Goal: Task Accomplishment & Management: Manage account settings

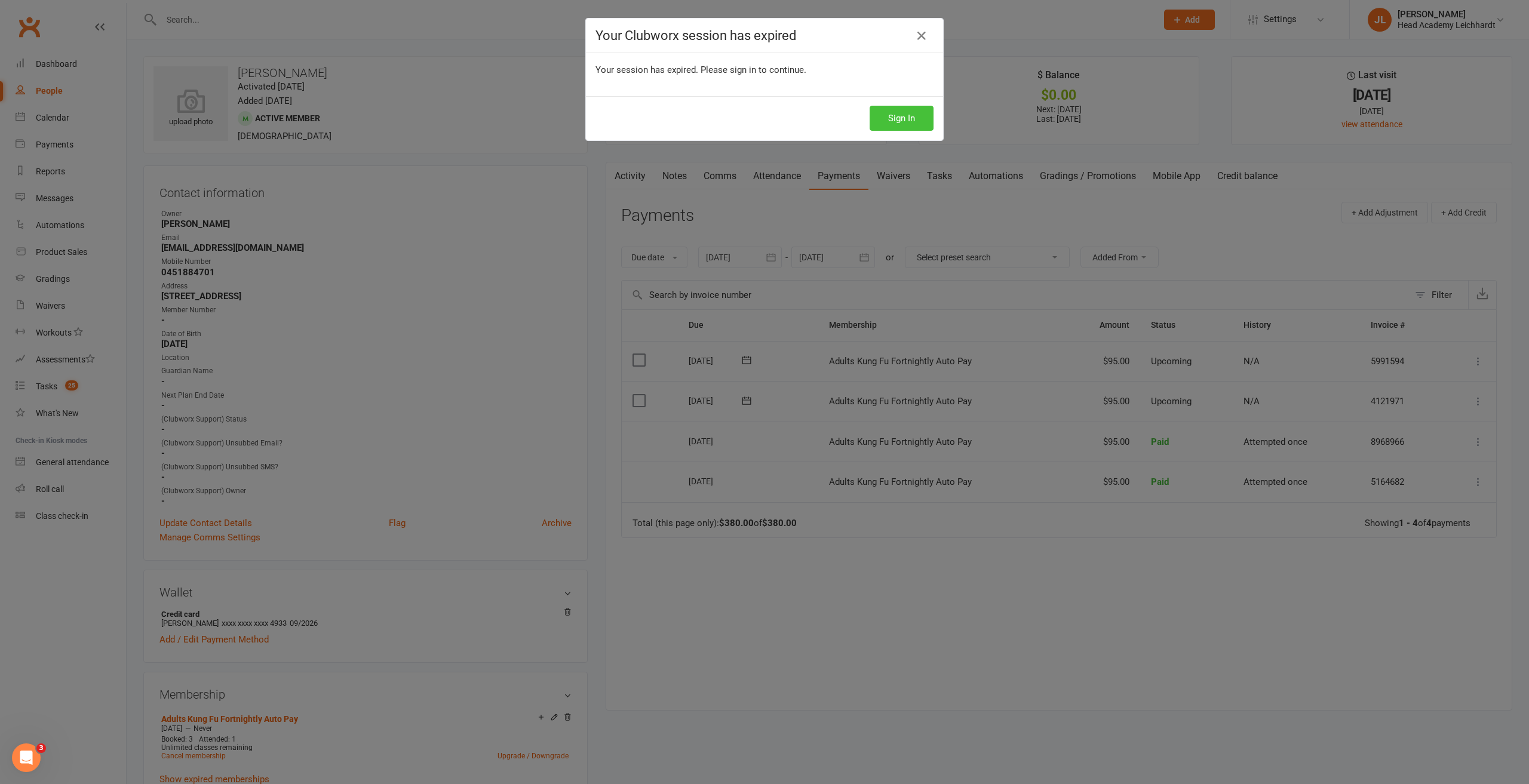
click at [896, 117] on button "Sign In" at bounding box center [902, 118] width 64 height 25
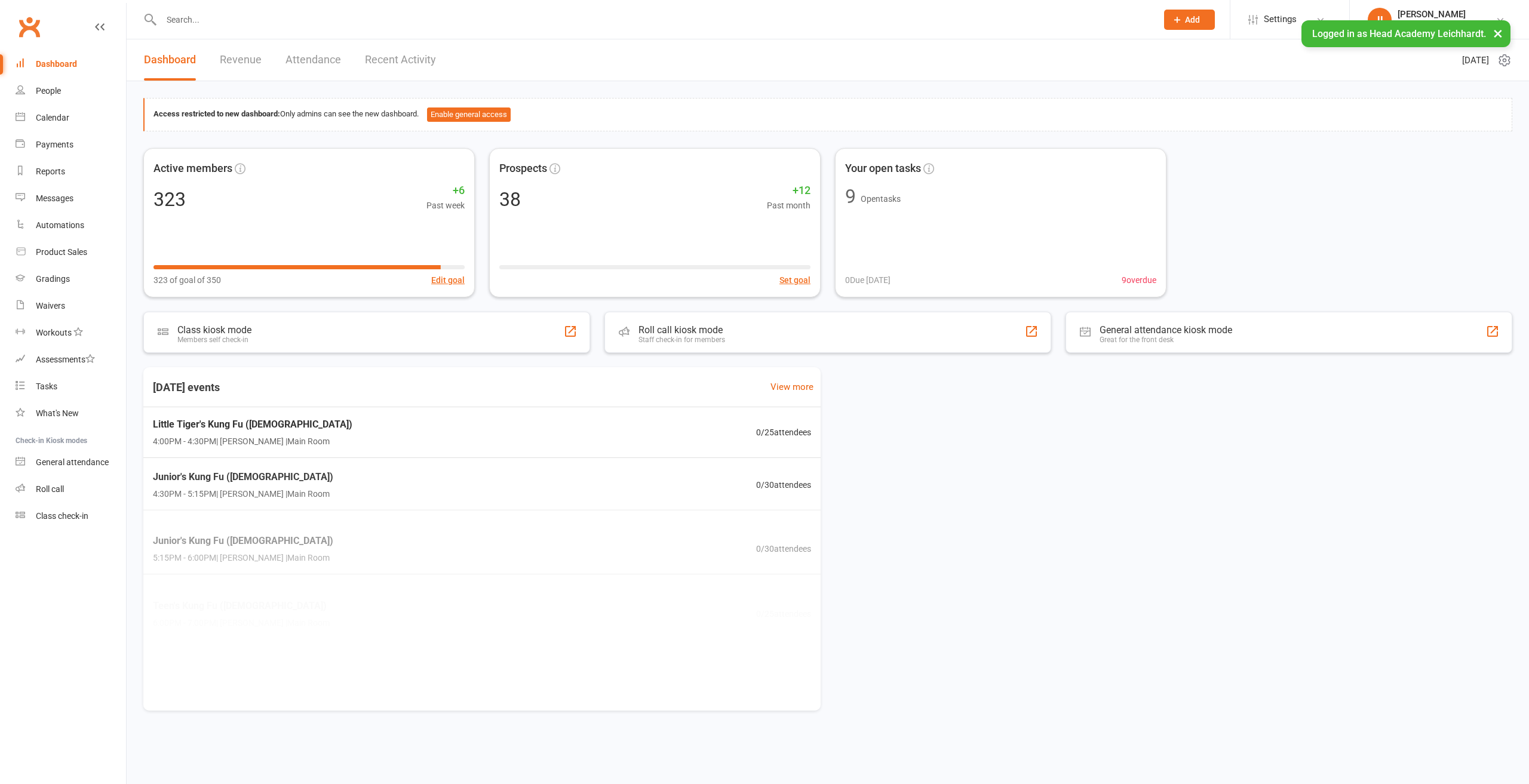
click at [408, 20] on input "text" at bounding box center [653, 20] width 991 height 17
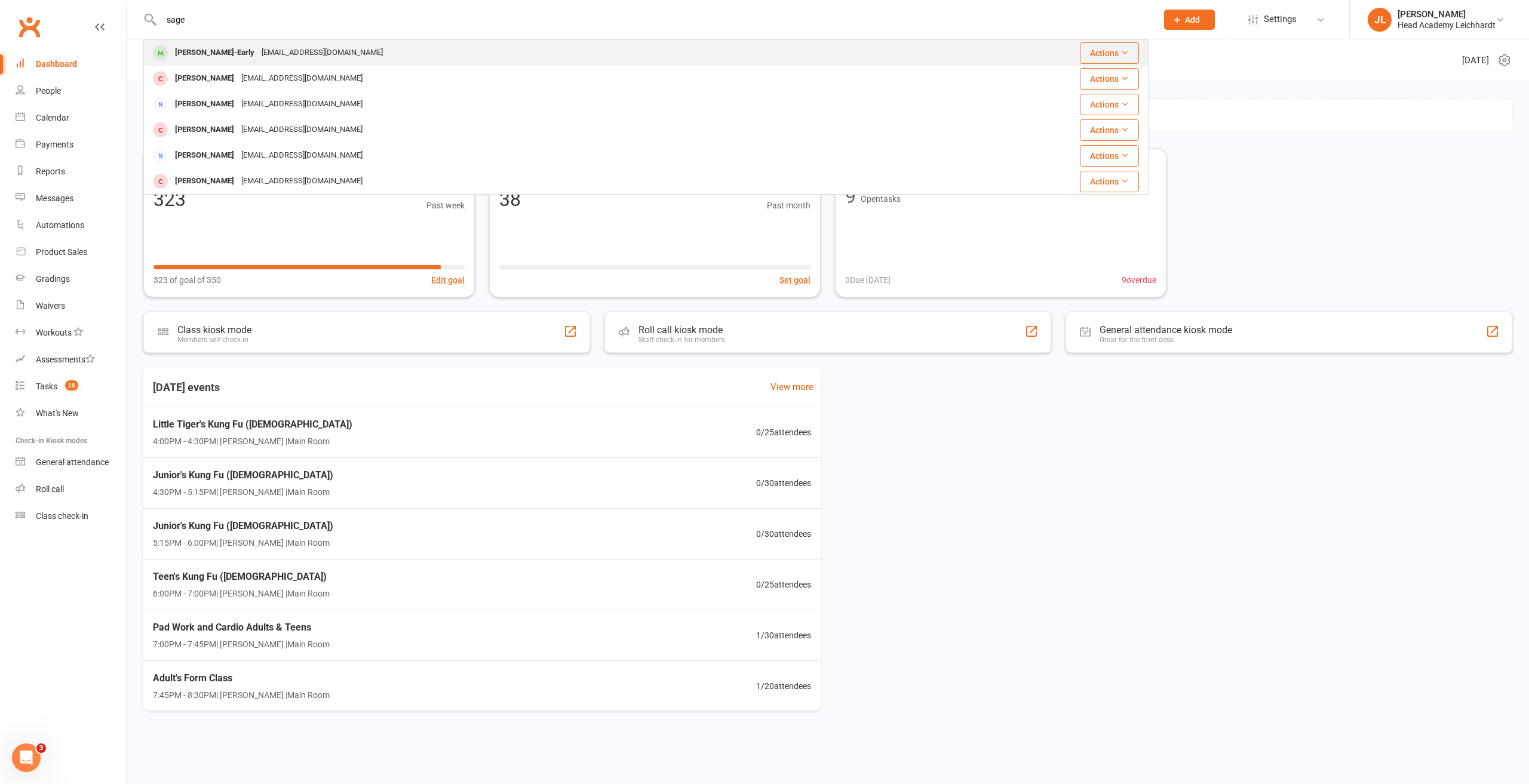
type input "sage"
click at [318, 44] on div "[PERSON_NAME]-Early [EMAIL_ADDRESS][DOMAIN_NAME]" at bounding box center [537, 52] width 785 height 24
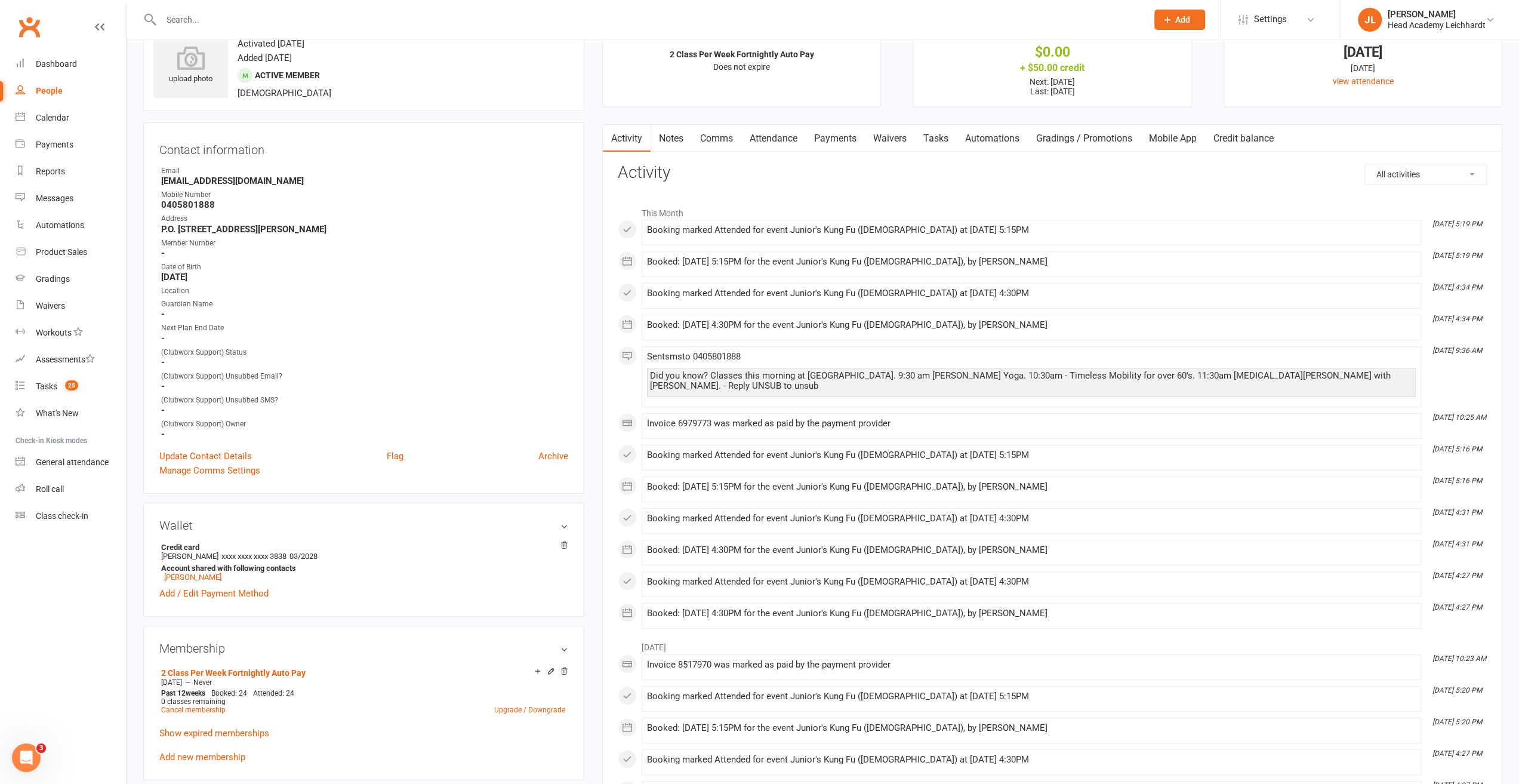
scroll to position [60, 0]
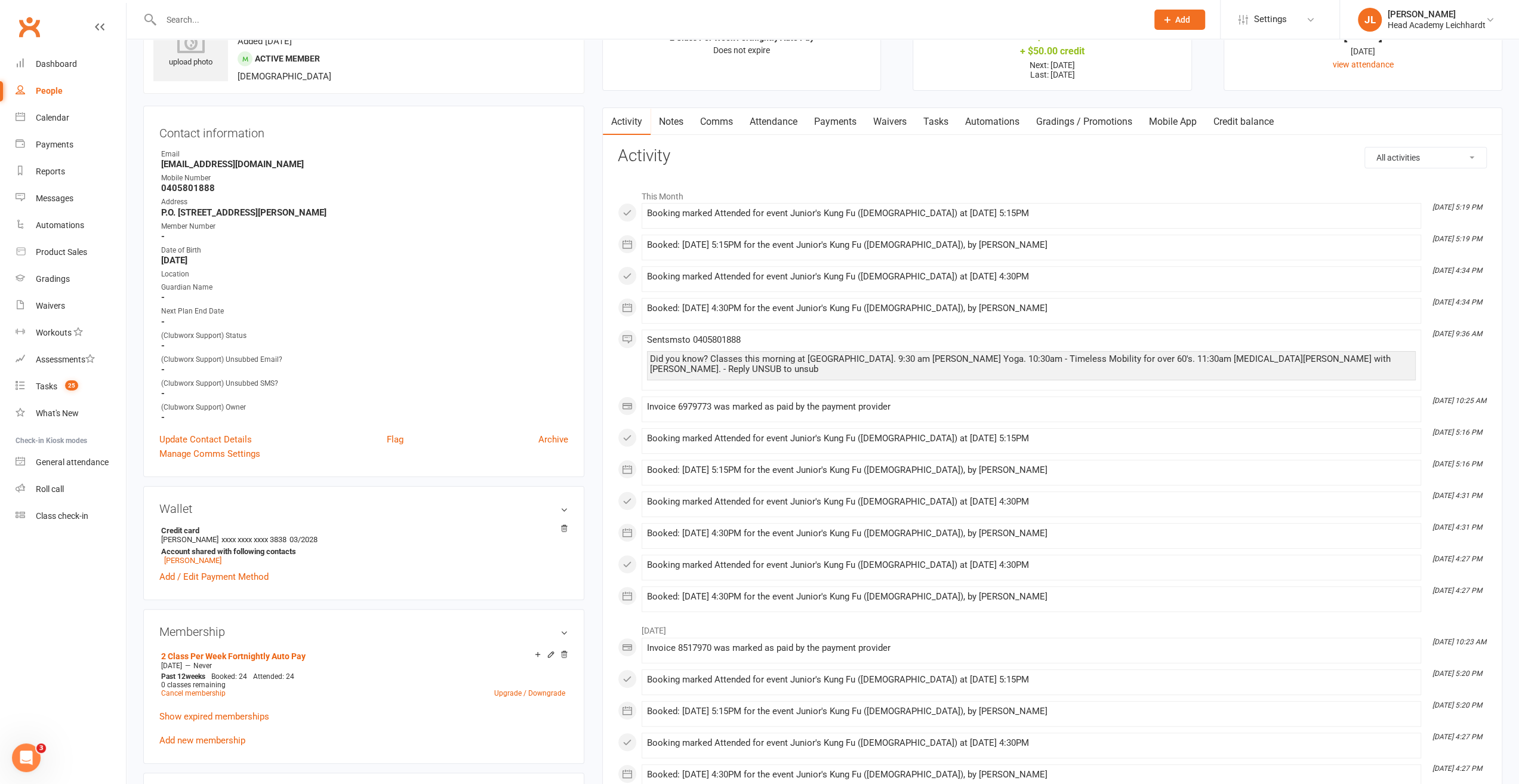
click at [730, 24] on input "text" at bounding box center [648, 20] width 981 height 17
type input "jurge"
click at [276, 55] on div "[EMAIL_ADDRESS][DOMAIN_NAME]" at bounding box center [302, 52] width 128 height 17
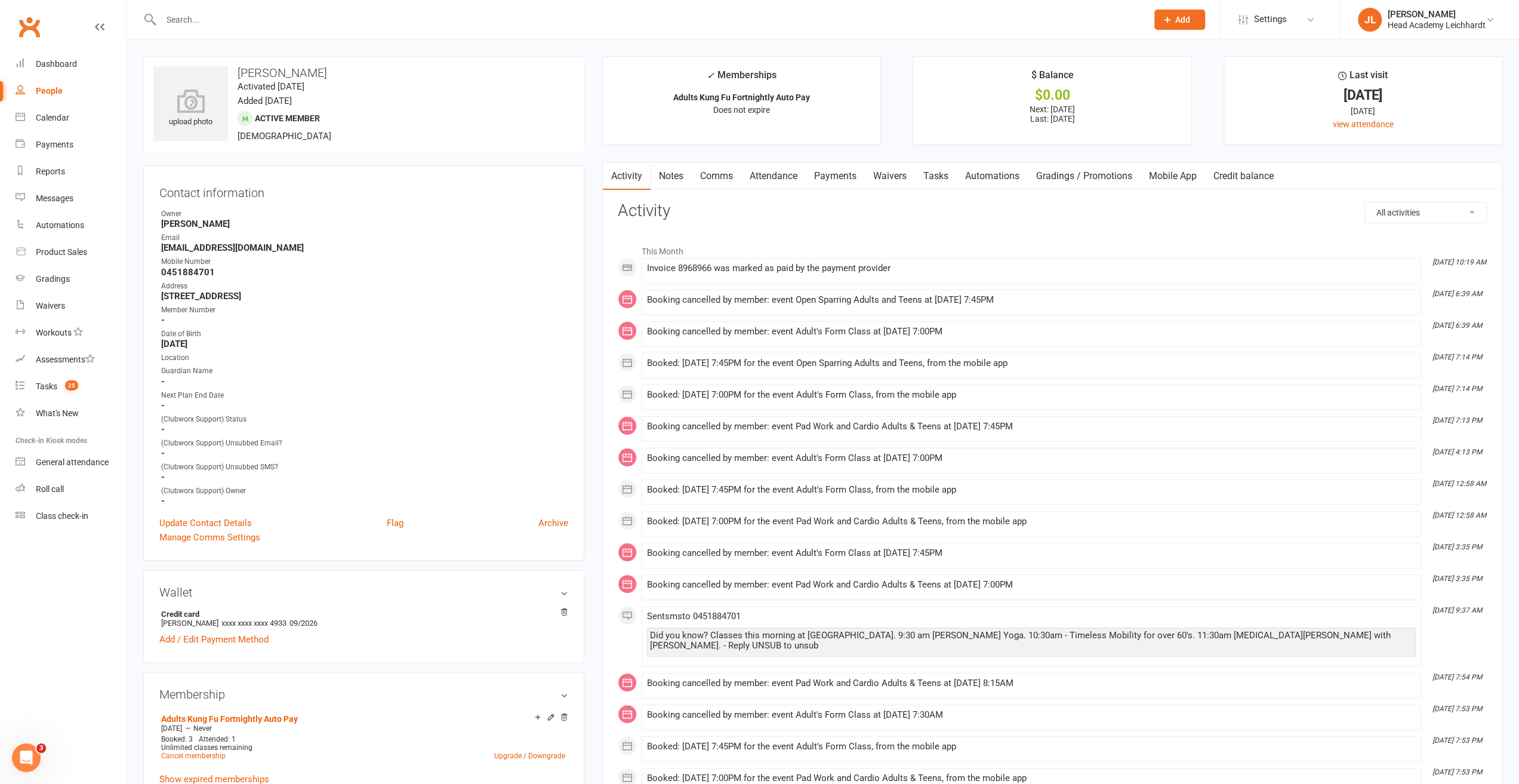
click at [843, 168] on link "Payments" at bounding box center [835, 176] width 59 height 28
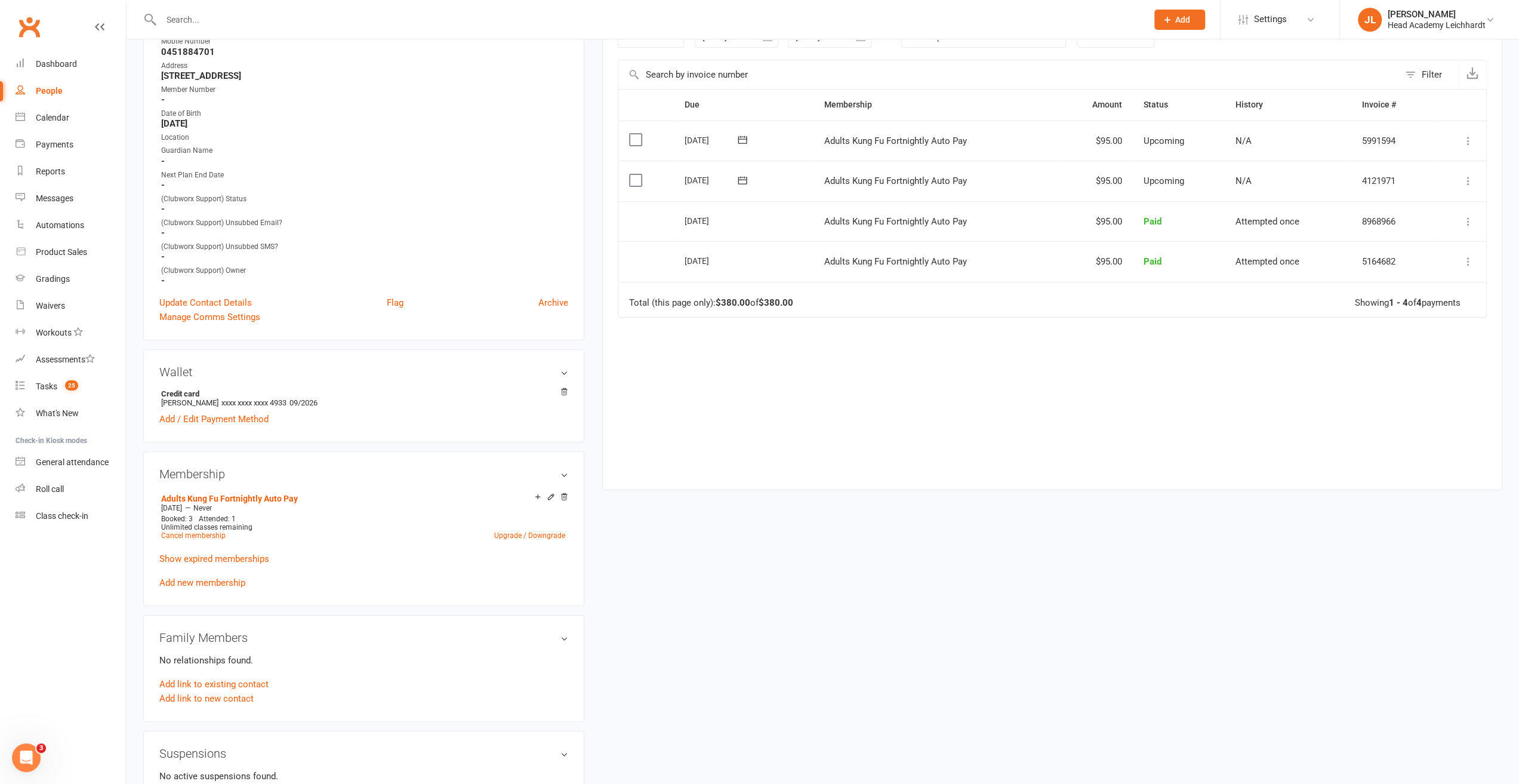
scroll to position [239, 0]
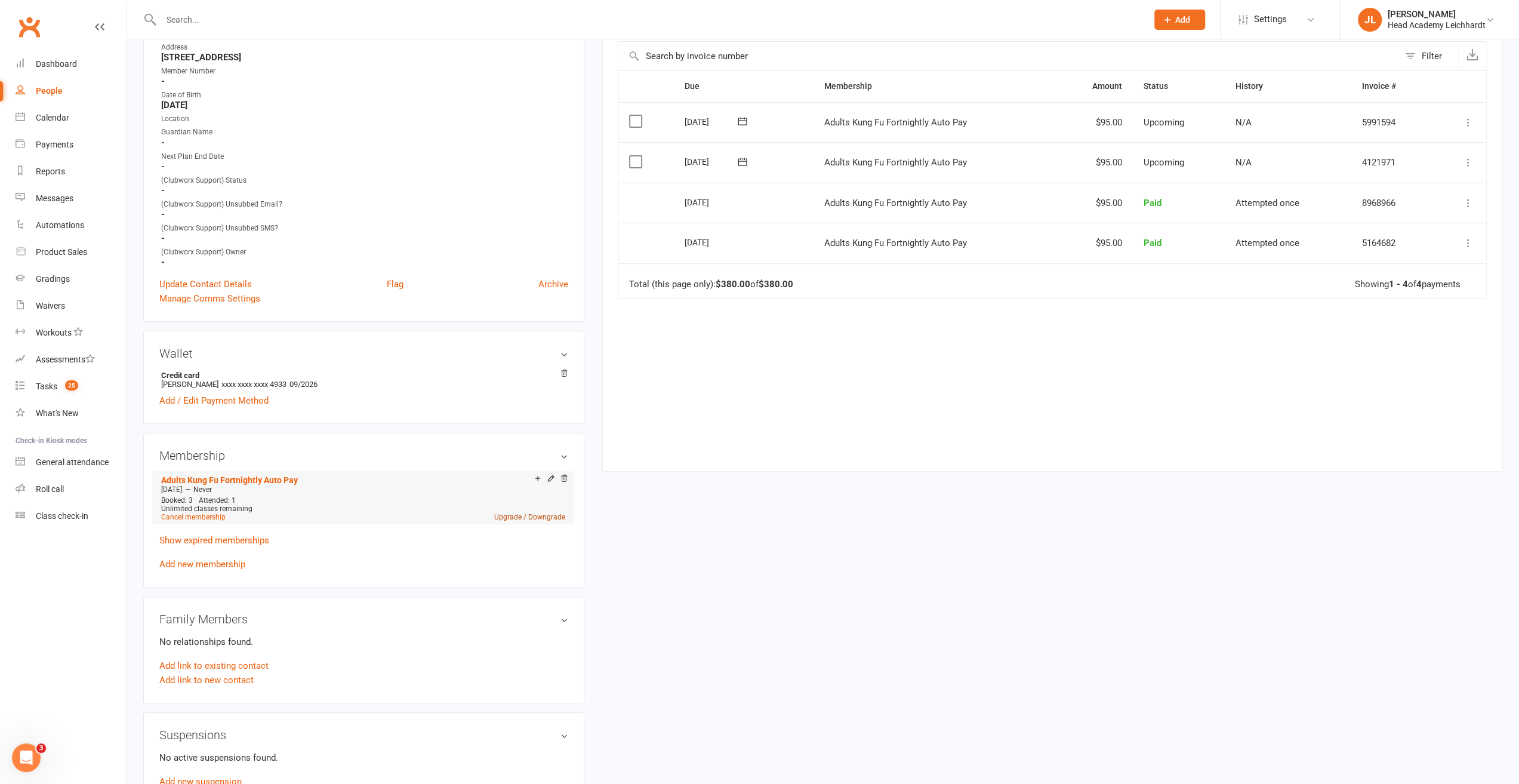
click at [515, 517] on link "Upgrade / Downgrade" at bounding box center [530, 517] width 71 height 9
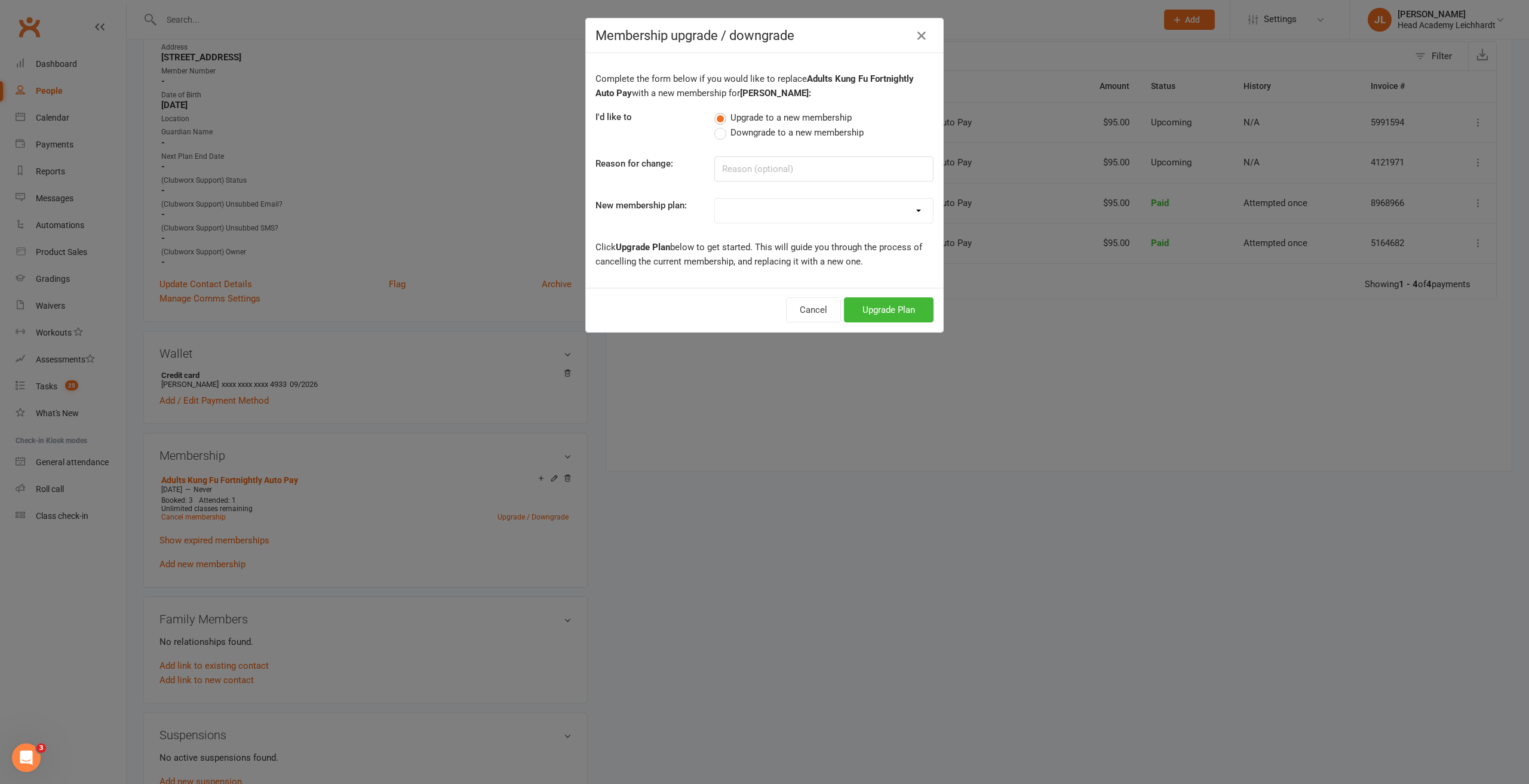
click at [759, 134] on span "Downgrade to a new membership" at bounding box center [797, 131] width 133 height 12
click at [722, 125] on input "Downgrade to a new membership" at bounding box center [718, 125] width 8 height 0
click at [762, 174] on input at bounding box center [824, 169] width 219 height 25
type input "Cannot attend 4x"
click at [756, 203] on select "10 Class Pass Little Tigers Little Tigers 1 Class Per week Little Tigers 2 Clas…" at bounding box center [824, 210] width 218 height 24
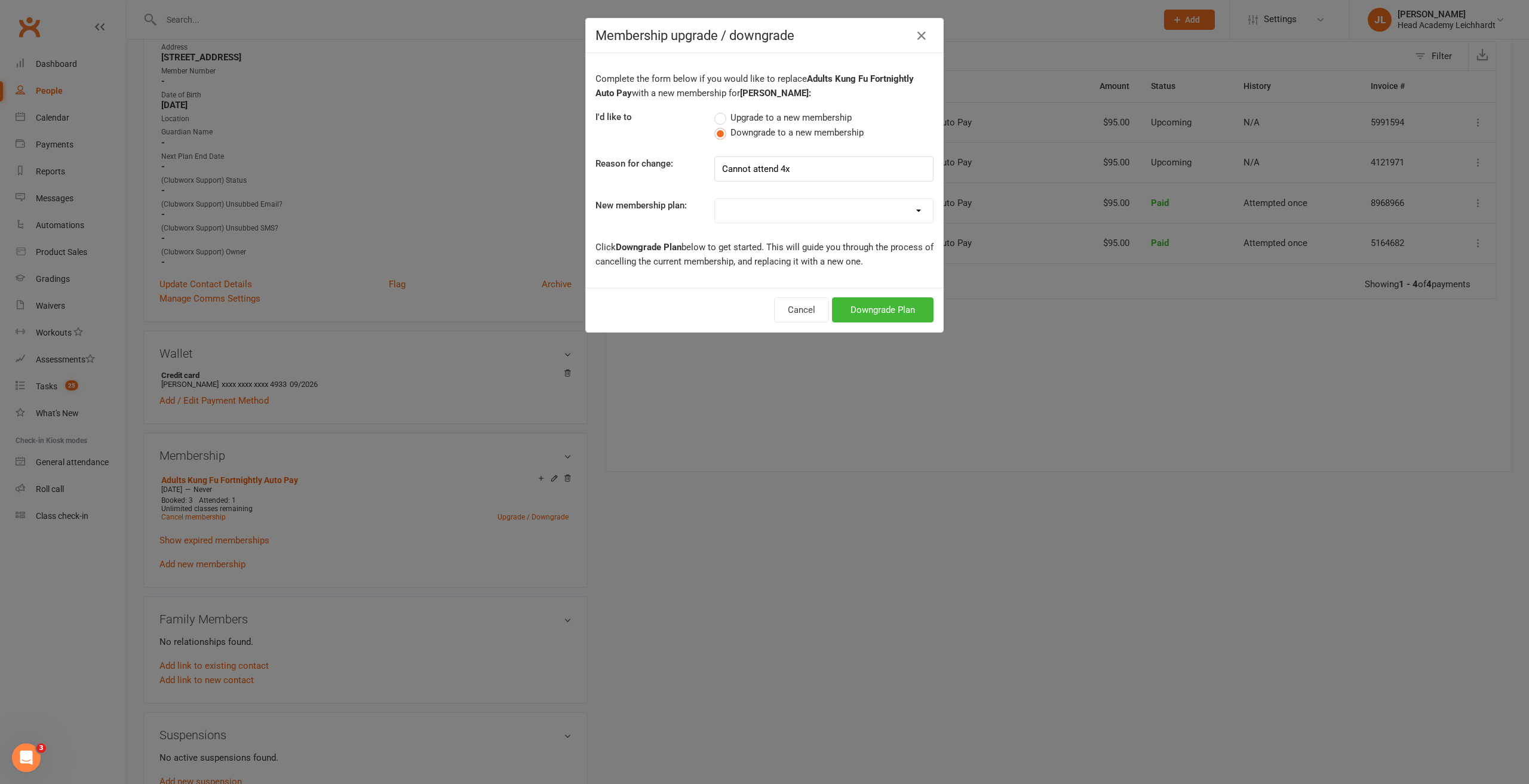
select select "5"
click at [715, 198] on select "10 Class Pass Little Tigers Little Tigers 1 Class Per week Little Tigers 2 Clas…" at bounding box center [824, 210] width 218 height 24
click at [853, 312] on button "Downgrade Plan" at bounding box center [883, 310] width 102 height 25
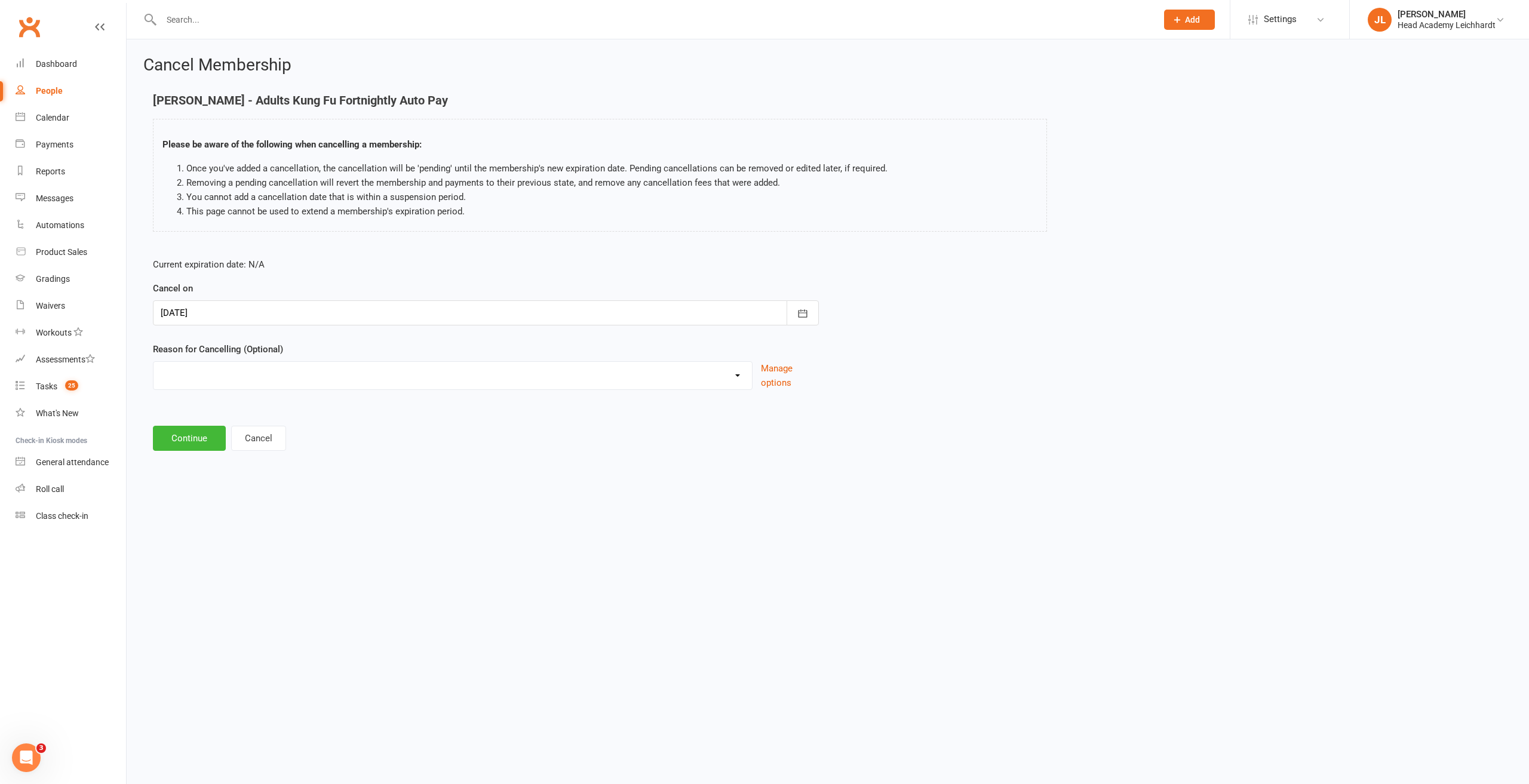
click at [338, 312] on div at bounding box center [486, 312] width 666 height 25
click at [326, 452] on button "22" at bounding box center [332, 456] width 25 height 22
type input "[DATE]"
click at [318, 373] on select "Holiday Injury Membership downgrade Membership upgrade Other reason" at bounding box center [452, 373] width 598 height 24
select select "2"
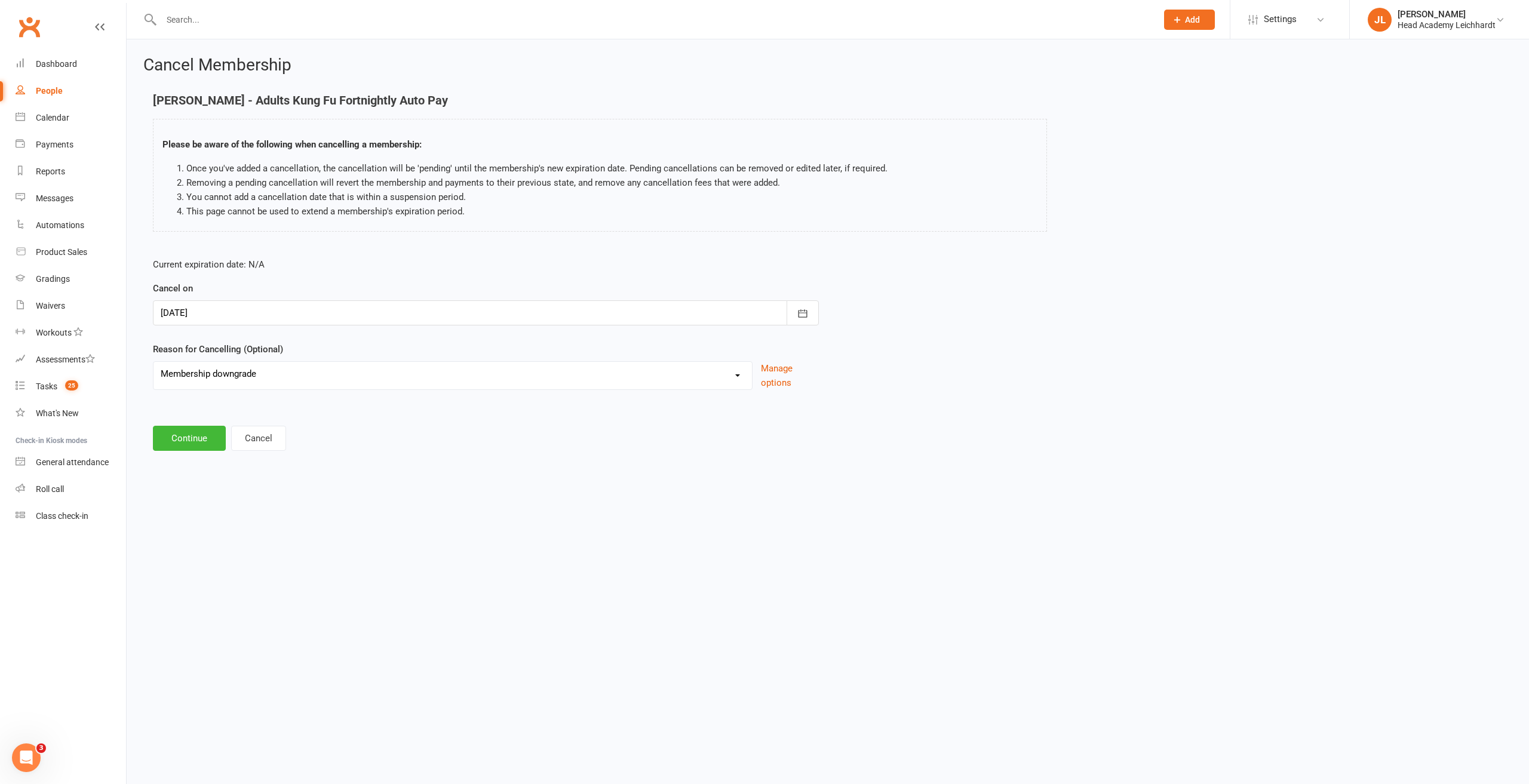
click at [153, 362] on select "Holiday Injury Membership downgrade Membership upgrade Other reason" at bounding box center [452, 373] width 598 height 24
click at [181, 436] on button "Continue" at bounding box center [189, 438] width 73 height 25
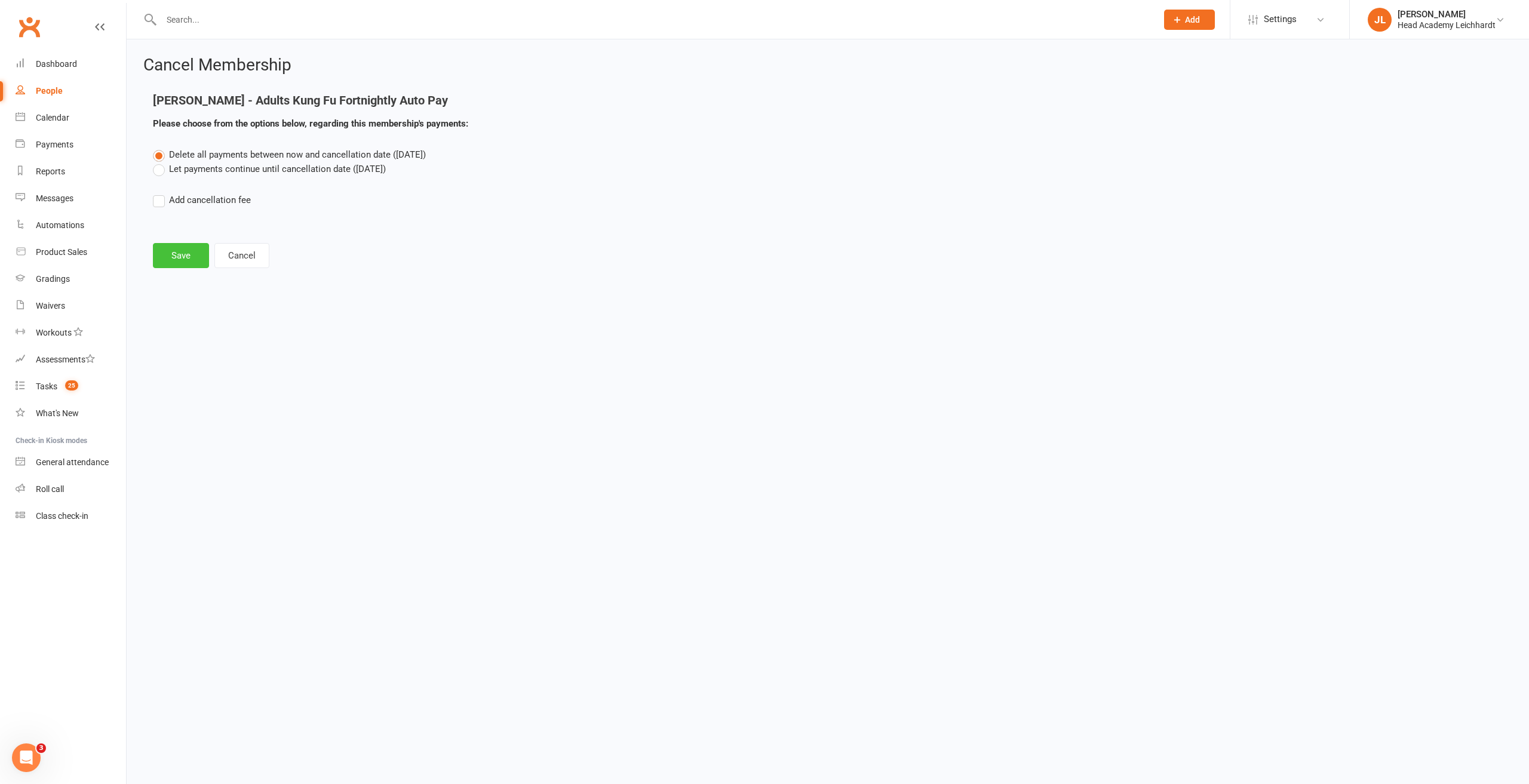
click at [187, 259] on button "Save" at bounding box center [181, 255] width 56 height 25
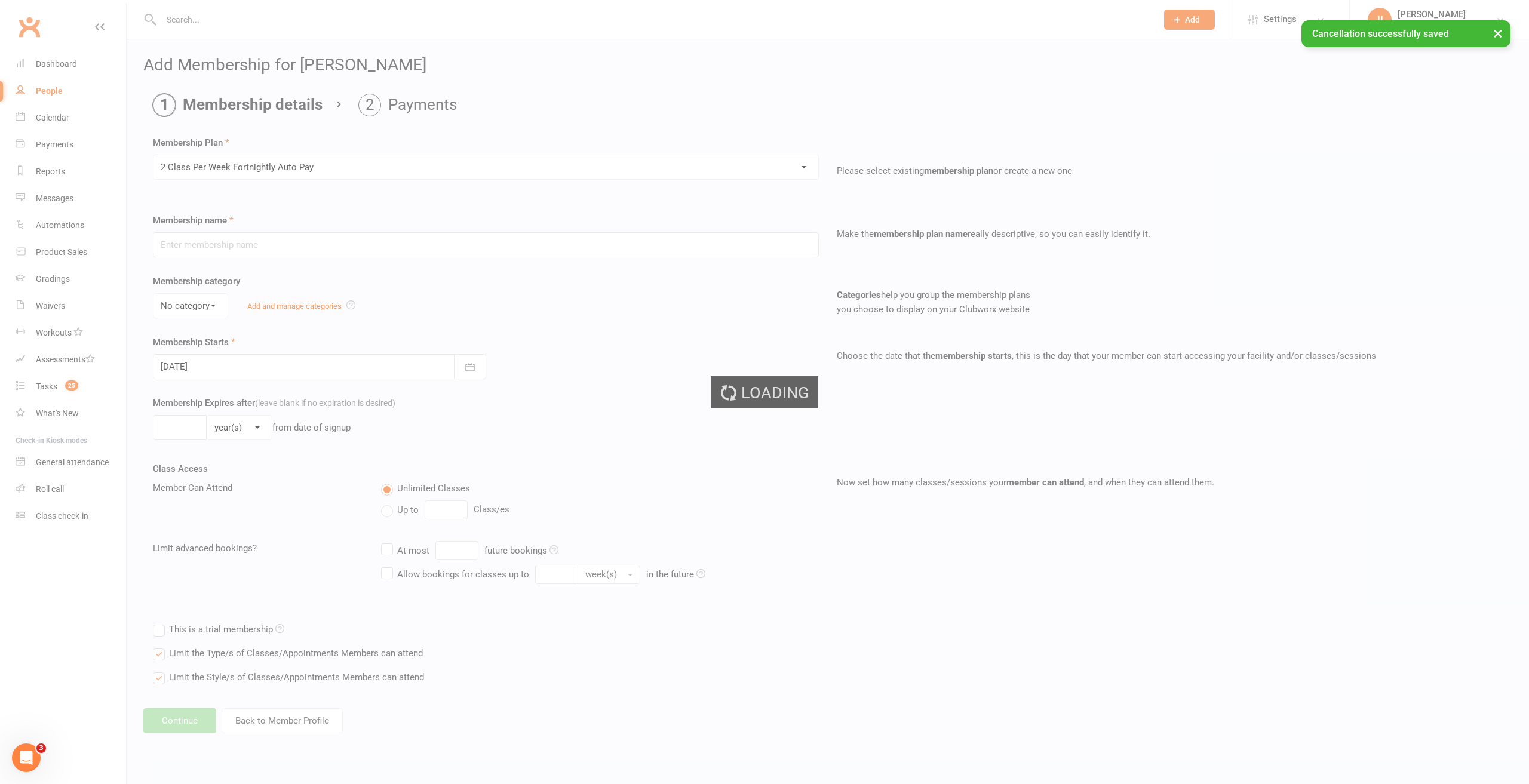
type input "2 Class Per Week Fortnightly Auto Pay"
select select "3"
type input "0"
type input "24"
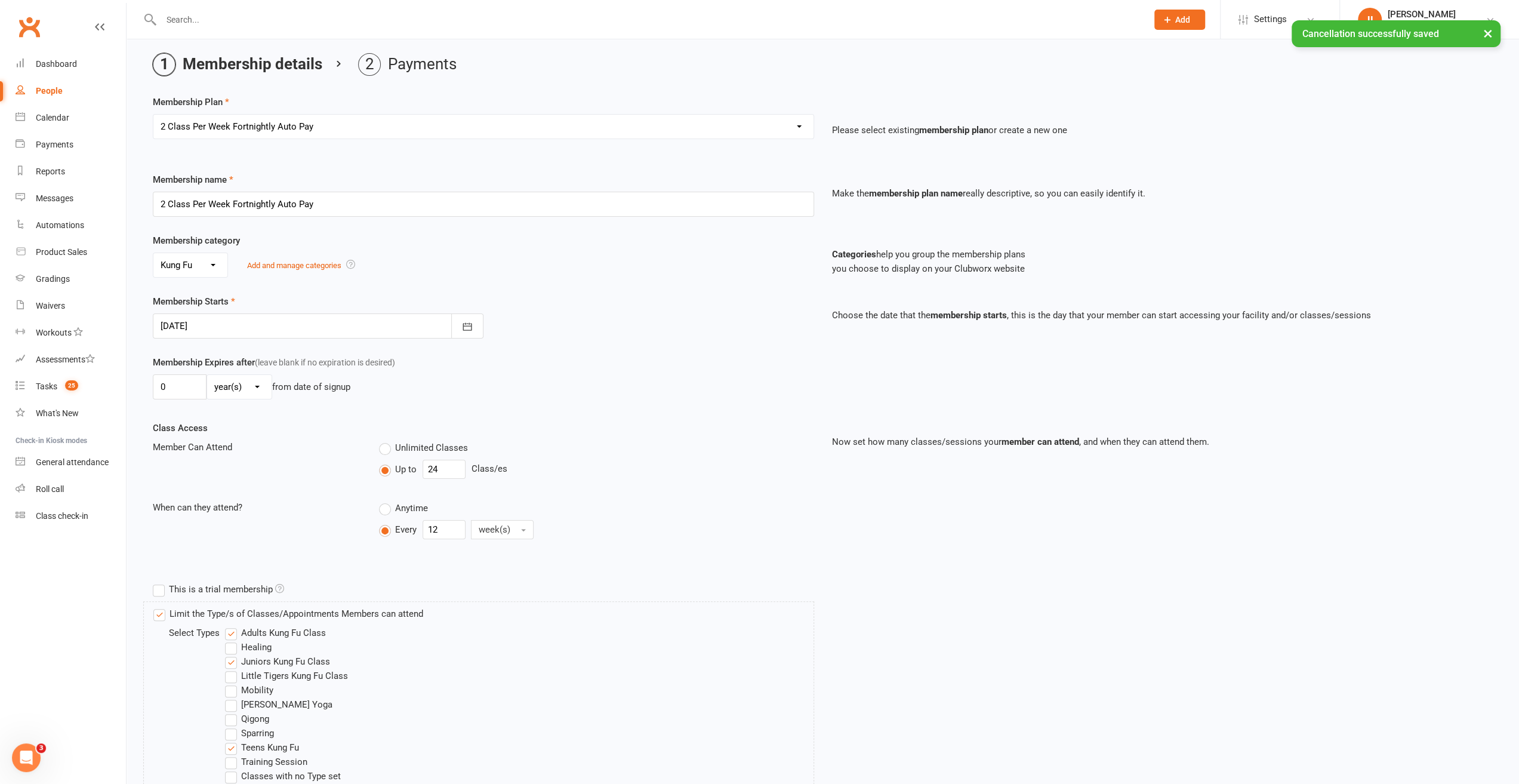
scroll to position [60, 0]
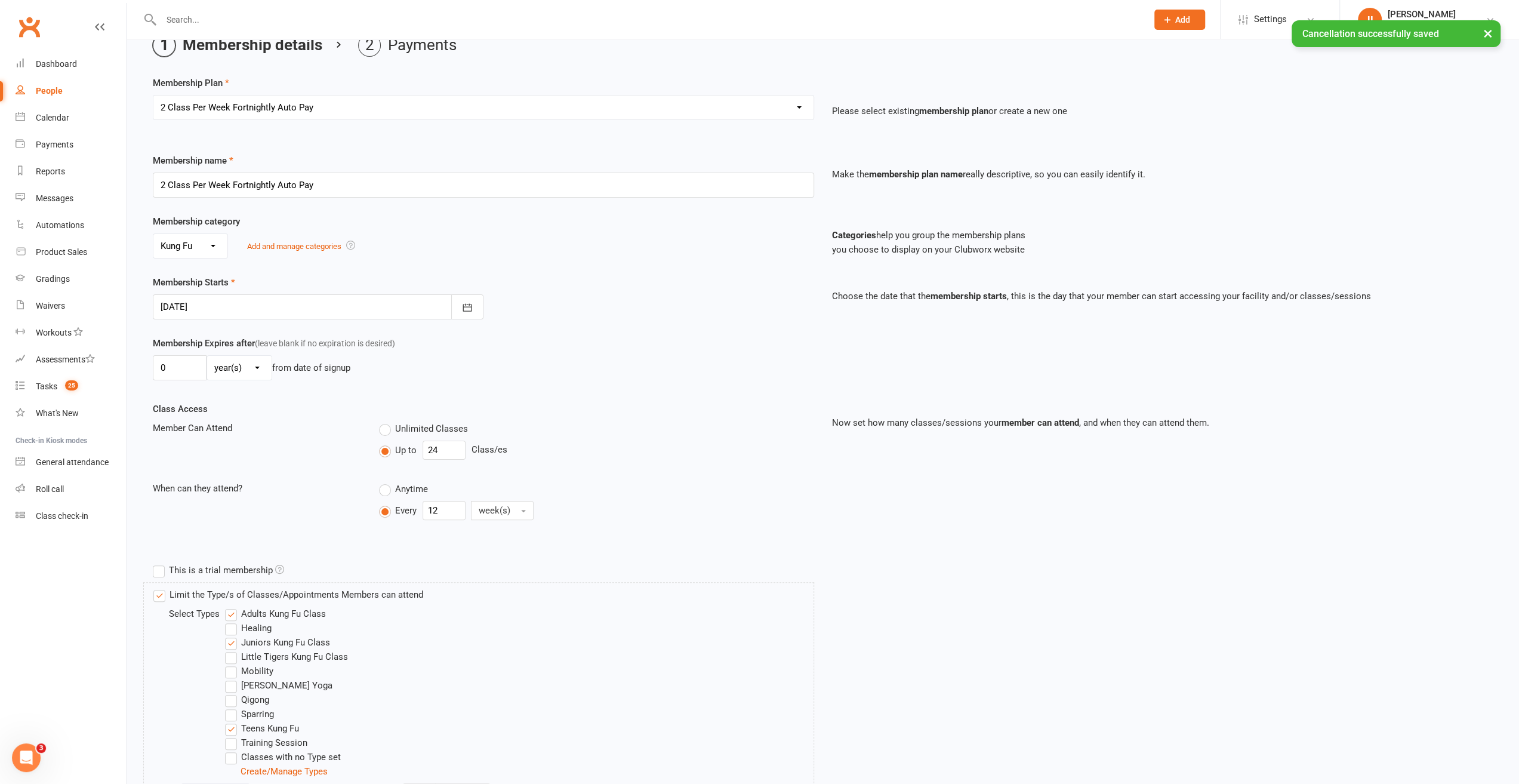
click at [227, 308] on div at bounding box center [318, 307] width 331 height 25
click at [322, 447] on button "22" at bounding box center [332, 450] width 25 height 22
type input "[DATE]"
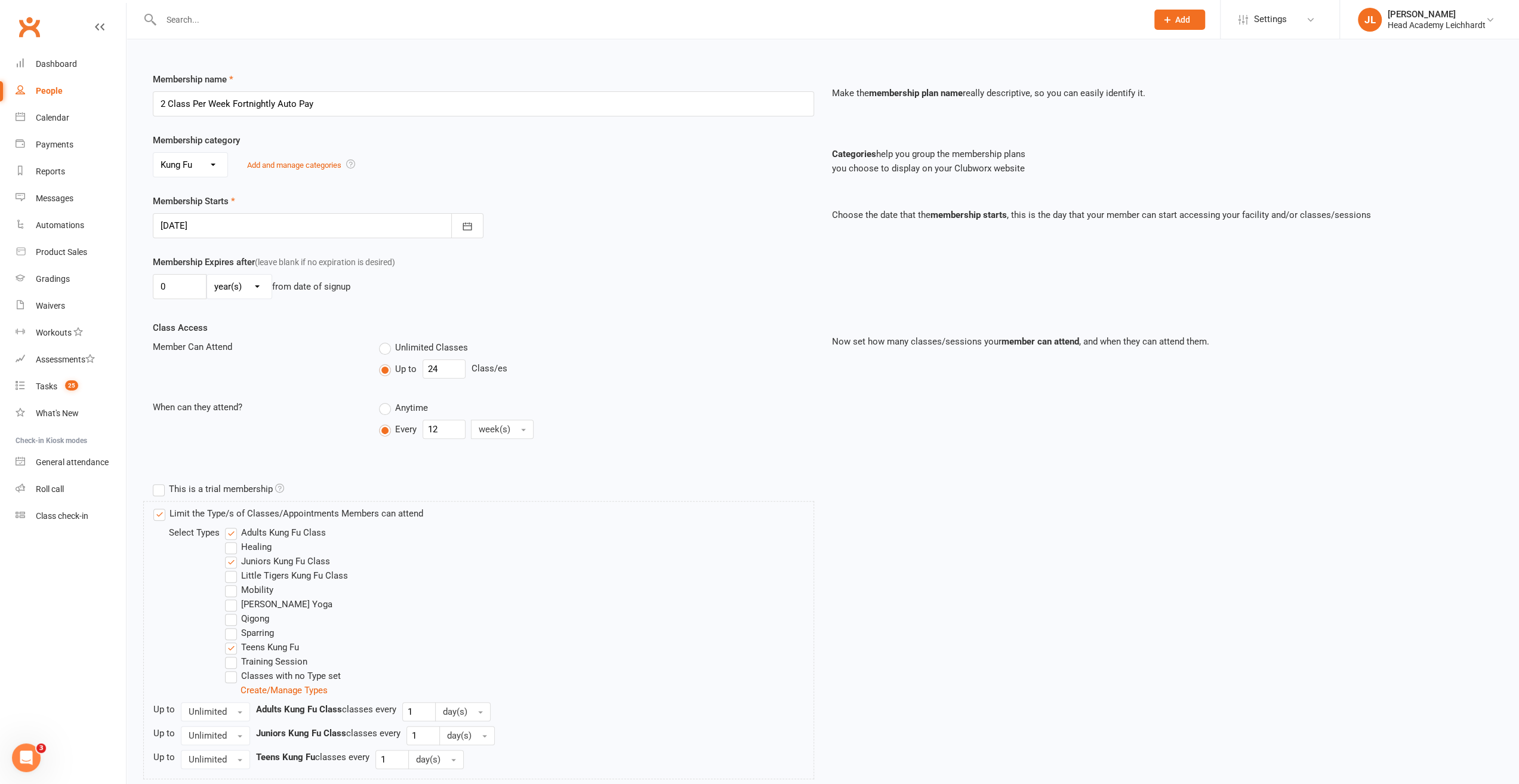
scroll to position [331, 0]
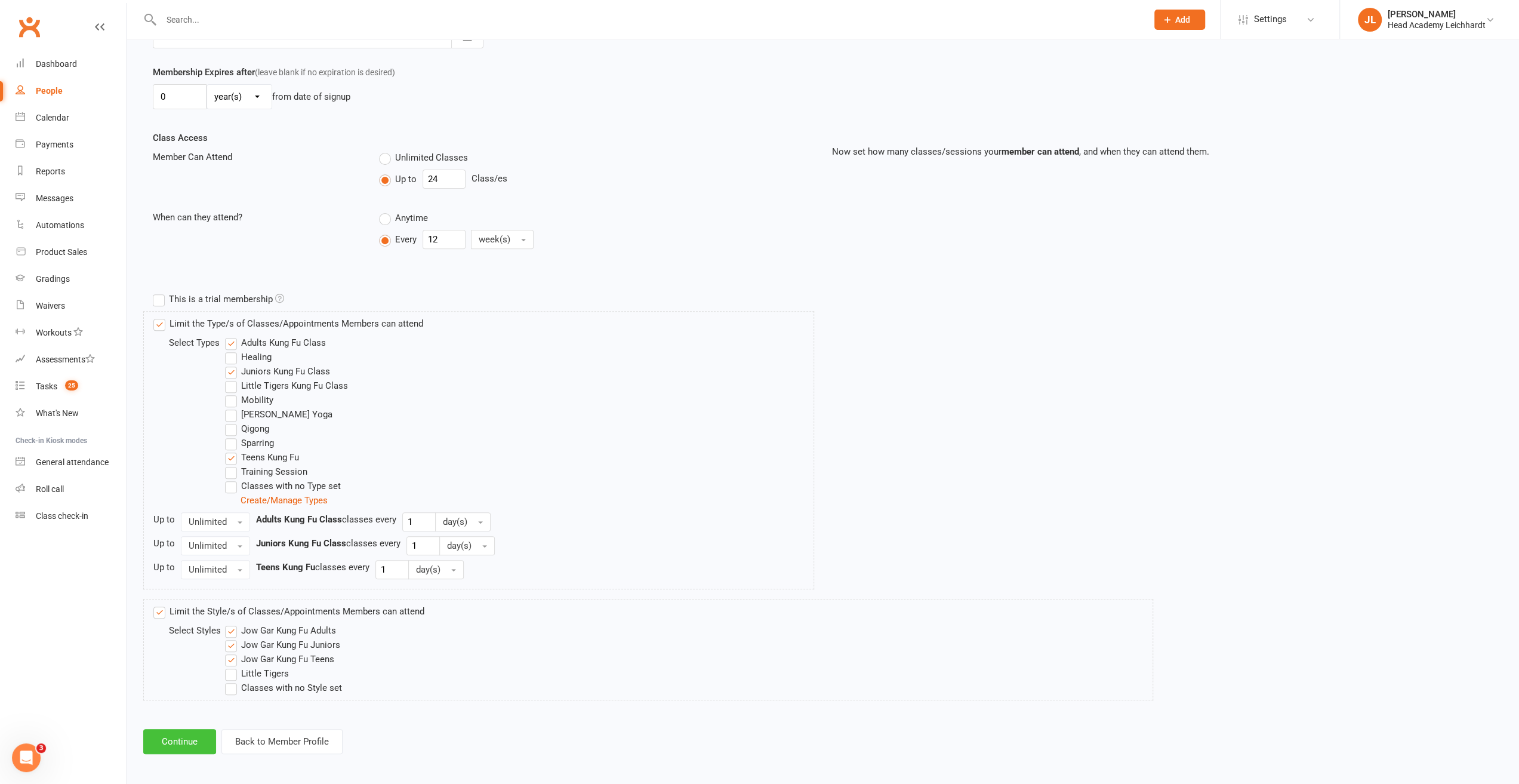
click at [178, 737] on button "Continue" at bounding box center [179, 741] width 73 height 25
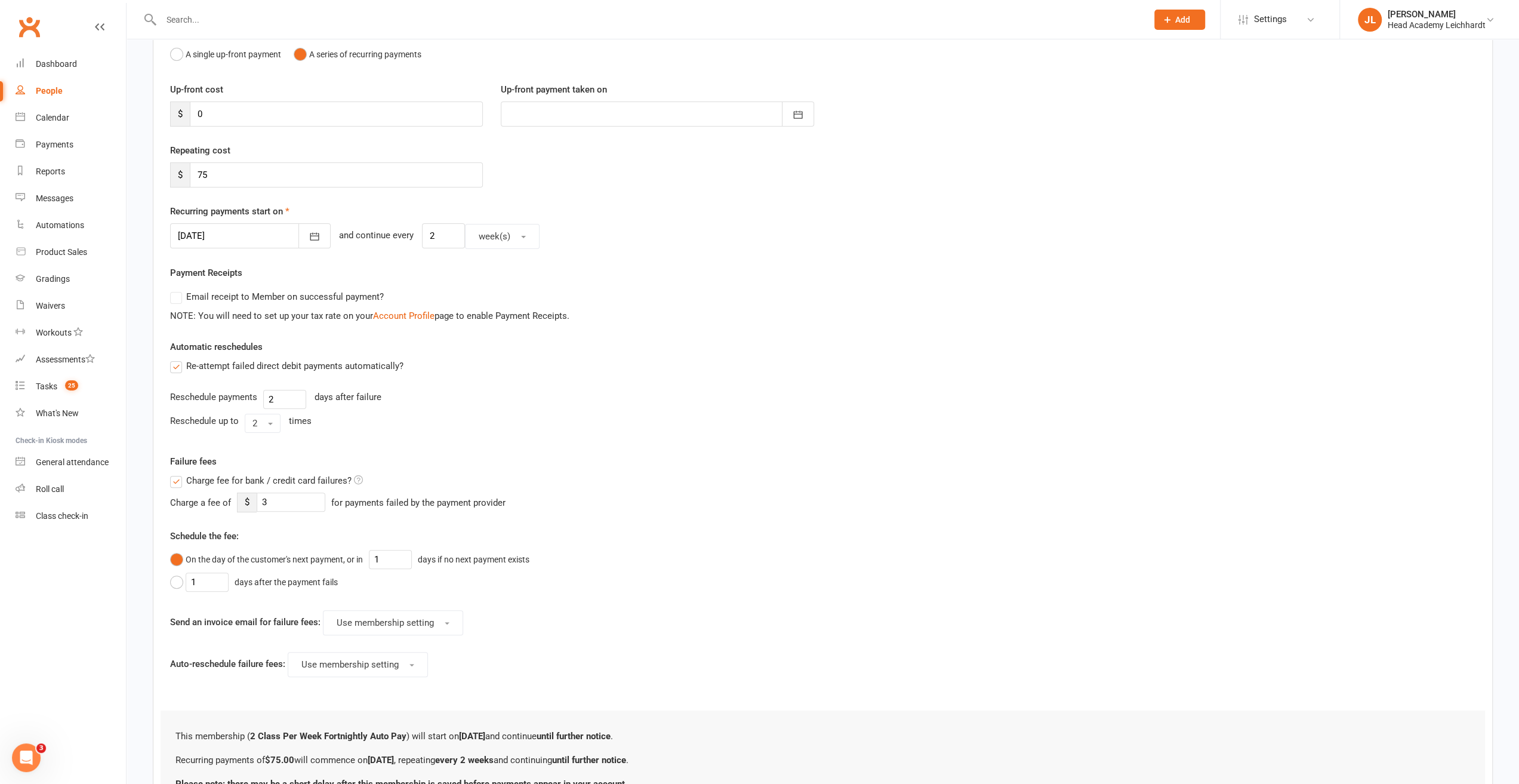
scroll to position [238, 0]
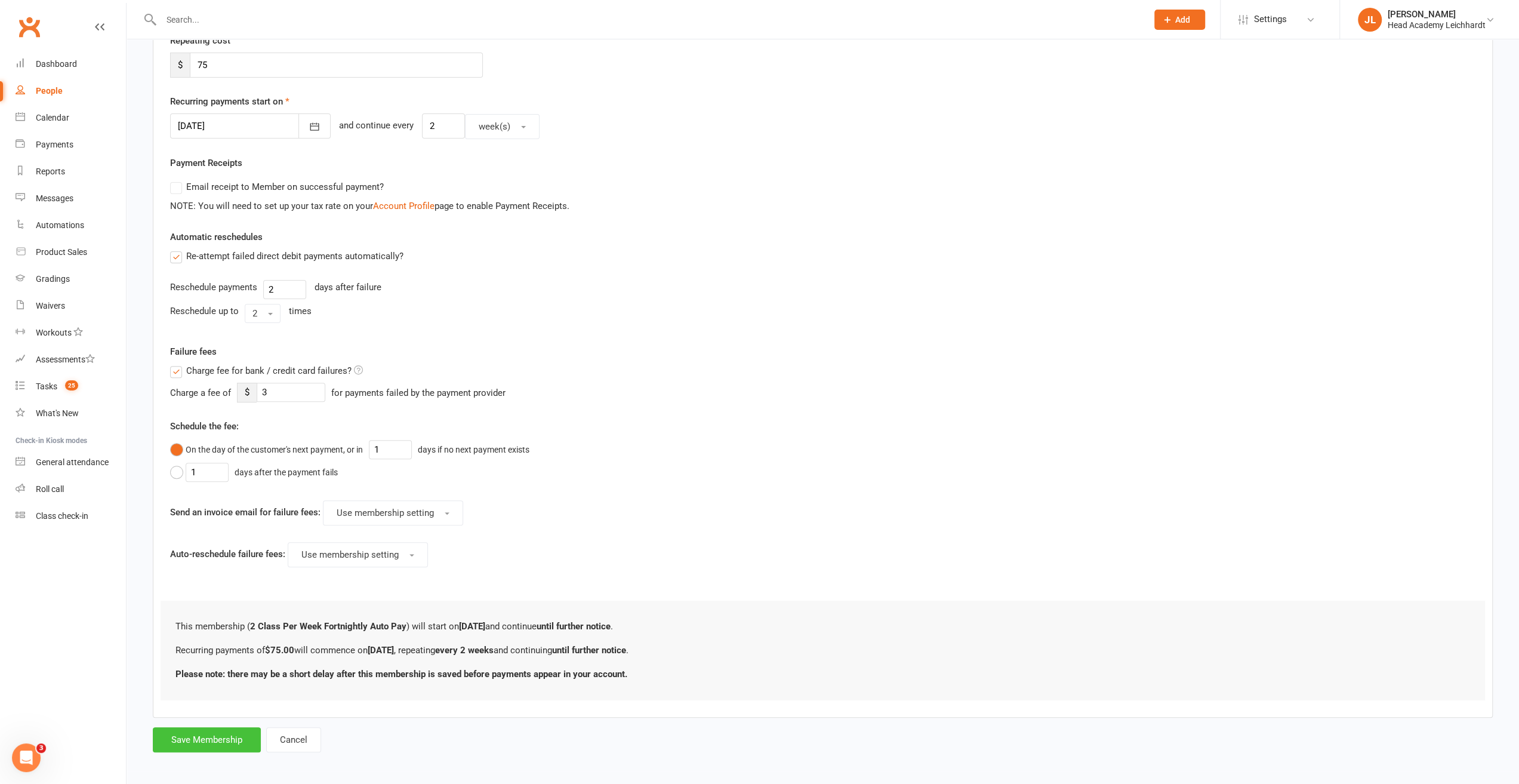
click at [196, 727] on button "Save Membership" at bounding box center [206, 739] width 108 height 25
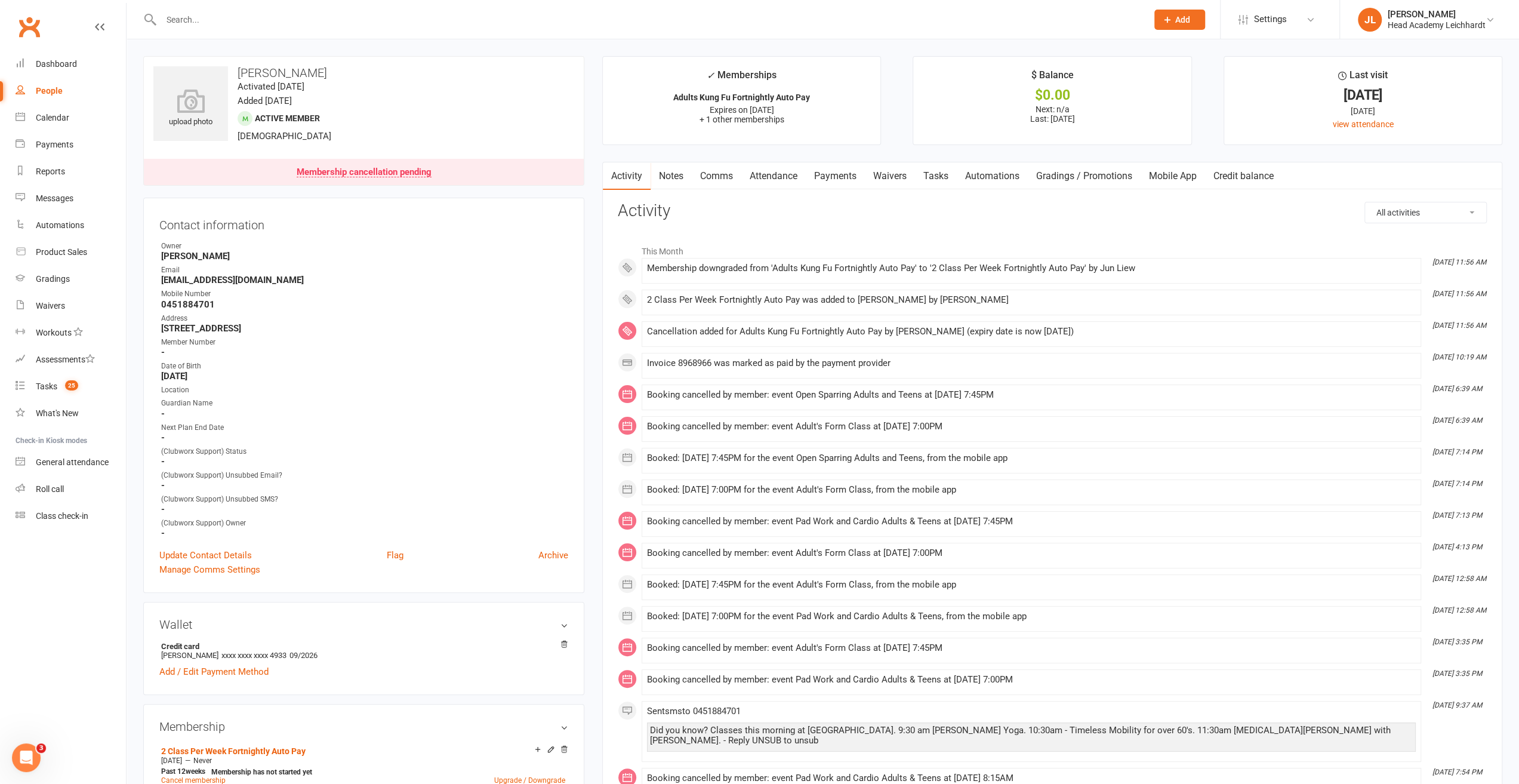
click at [819, 17] on input "text" at bounding box center [648, 20] width 981 height 17
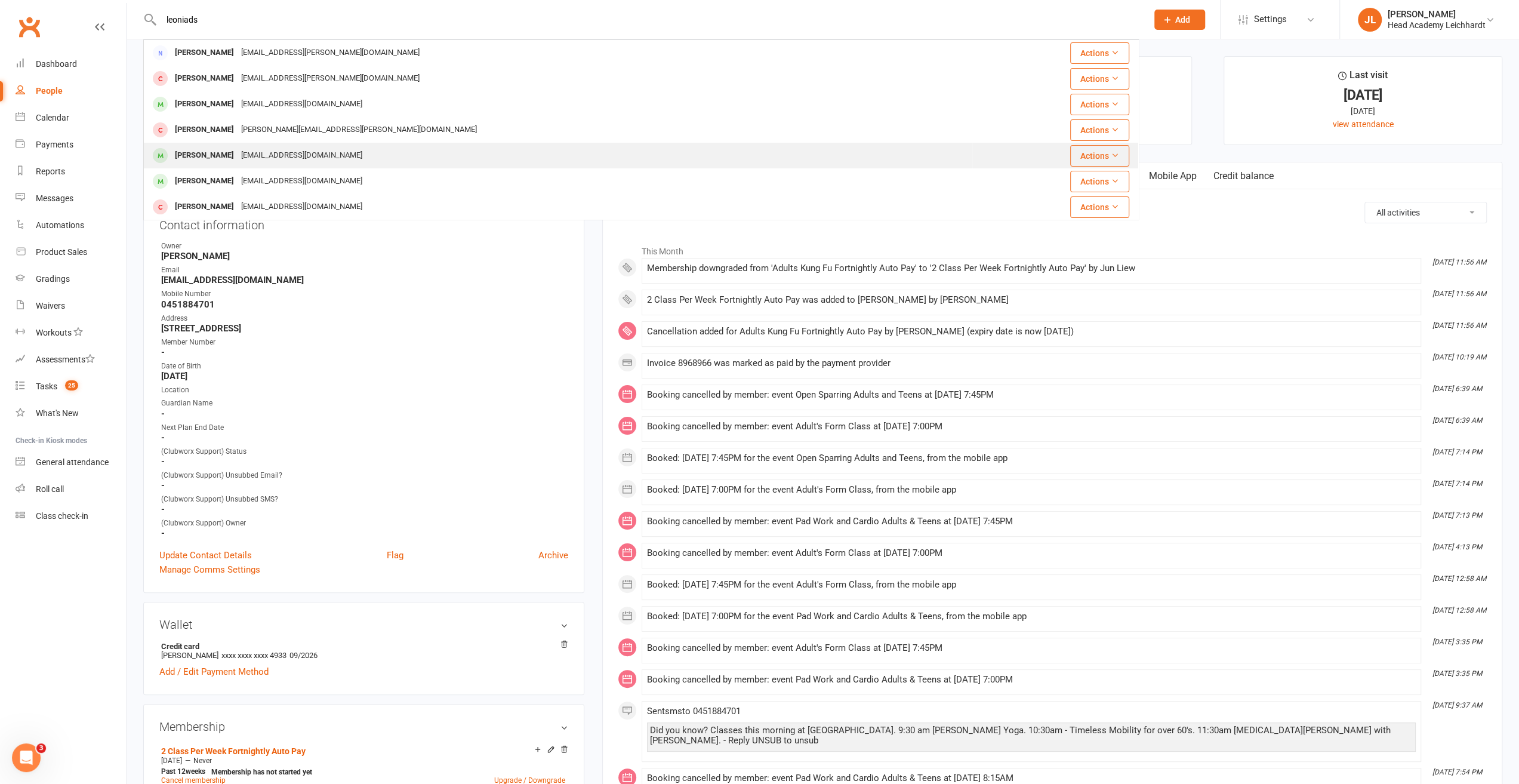
type input "leoniads"
click at [677, 150] on div "[PERSON_NAME] [EMAIL_ADDRESS][DOMAIN_NAME]" at bounding box center [558, 155] width 827 height 24
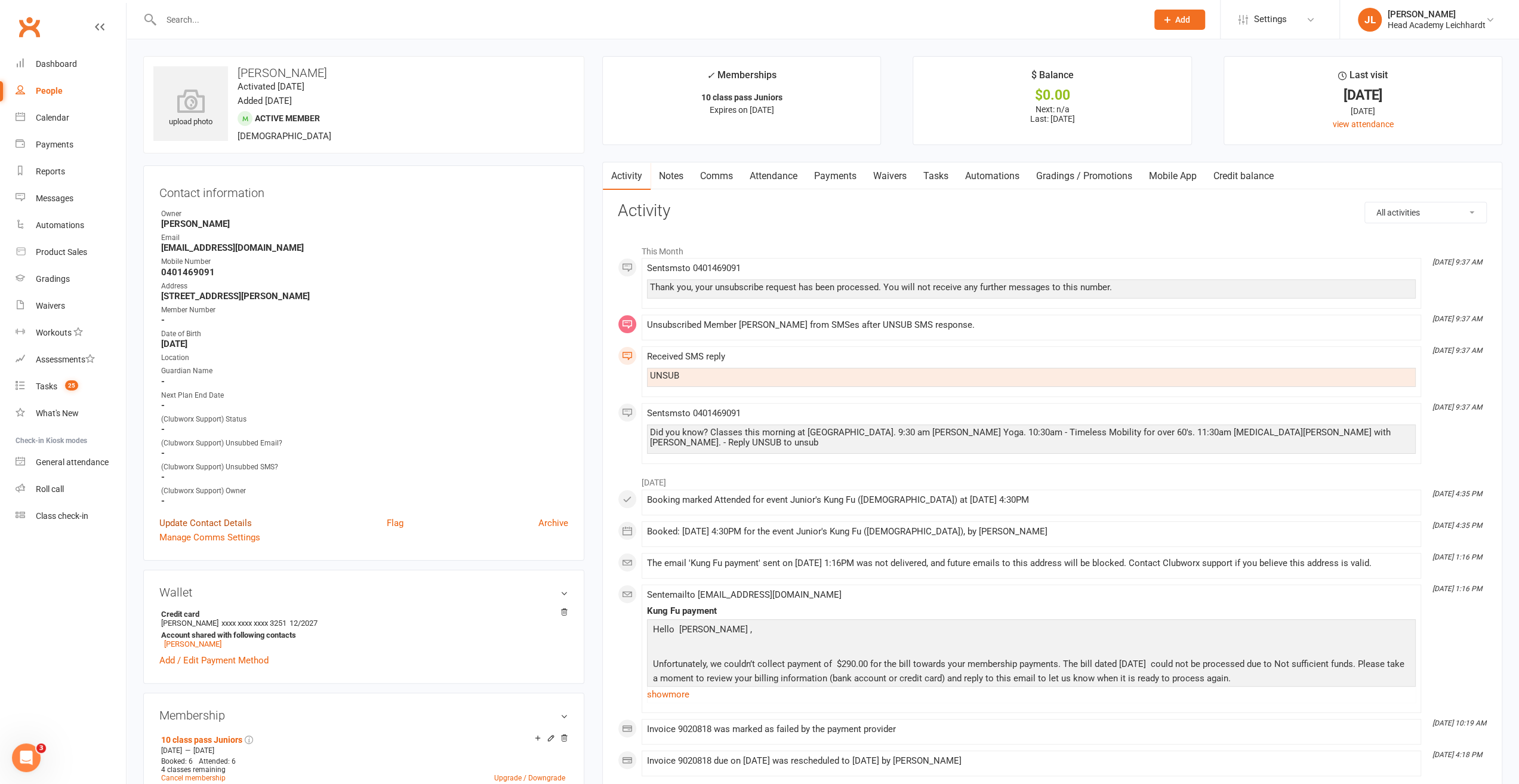
click at [209, 525] on link "Update Contact Details" at bounding box center [205, 523] width 92 height 14
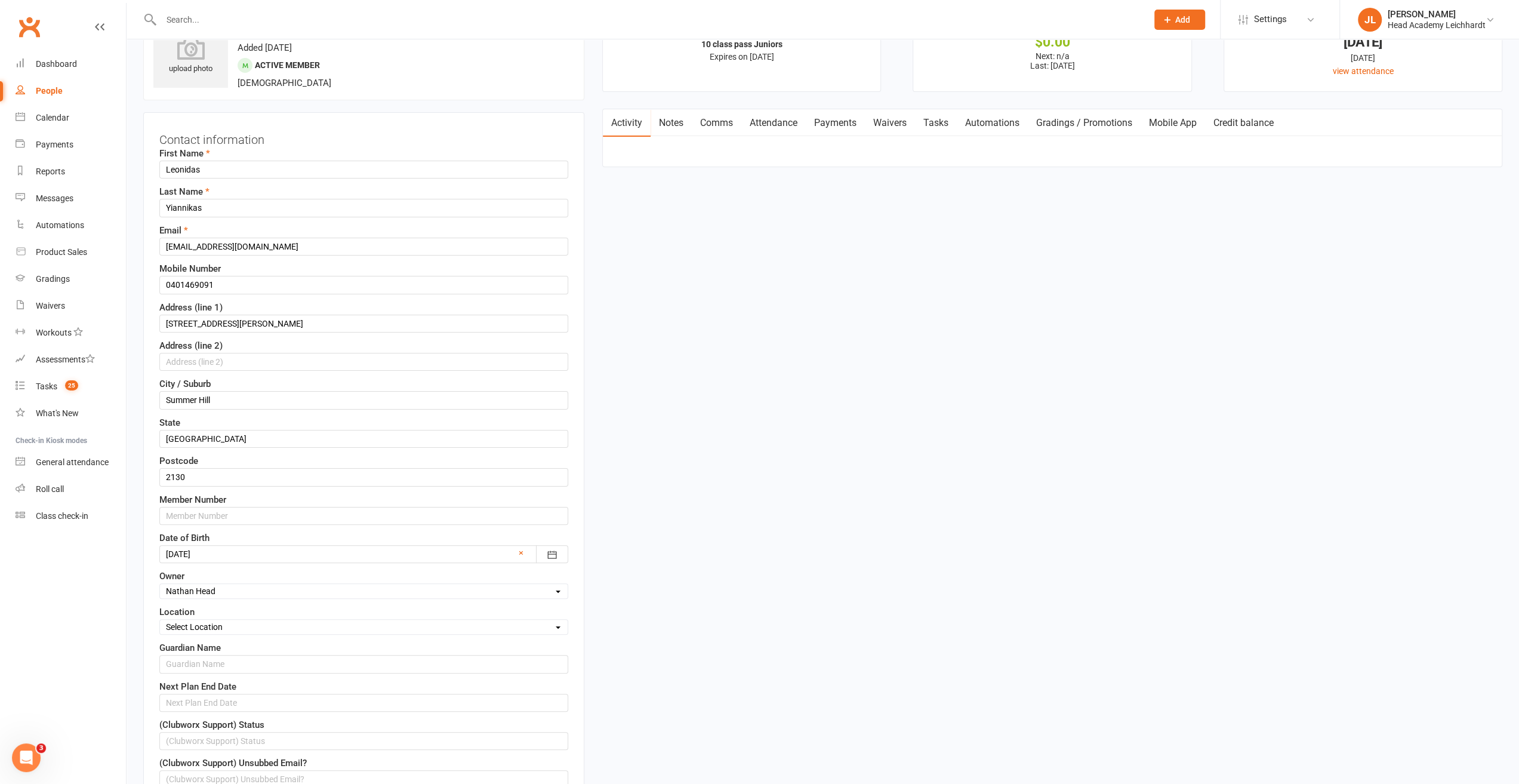
scroll to position [56, 0]
click at [194, 246] on input "[EMAIL_ADDRESS][DOMAIN_NAME]" at bounding box center [364, 243] width 409 height 18
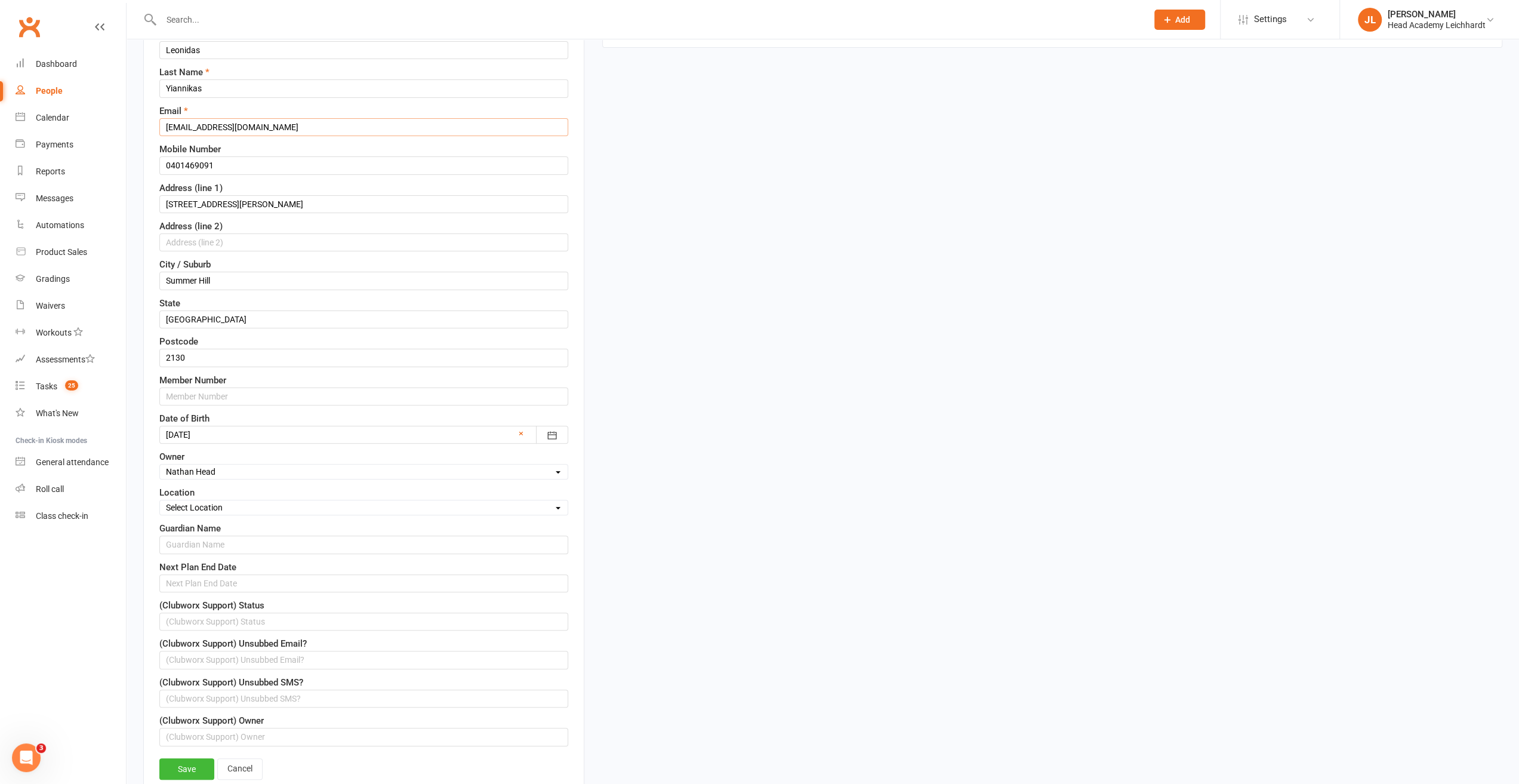
scroll to position [176, 0]
type input "[EMAIL_ADDRESS][DOMAIN_NAME]"
click at [197, 760] on link "Save" at bounding box center [187, 766] width 55 height 22
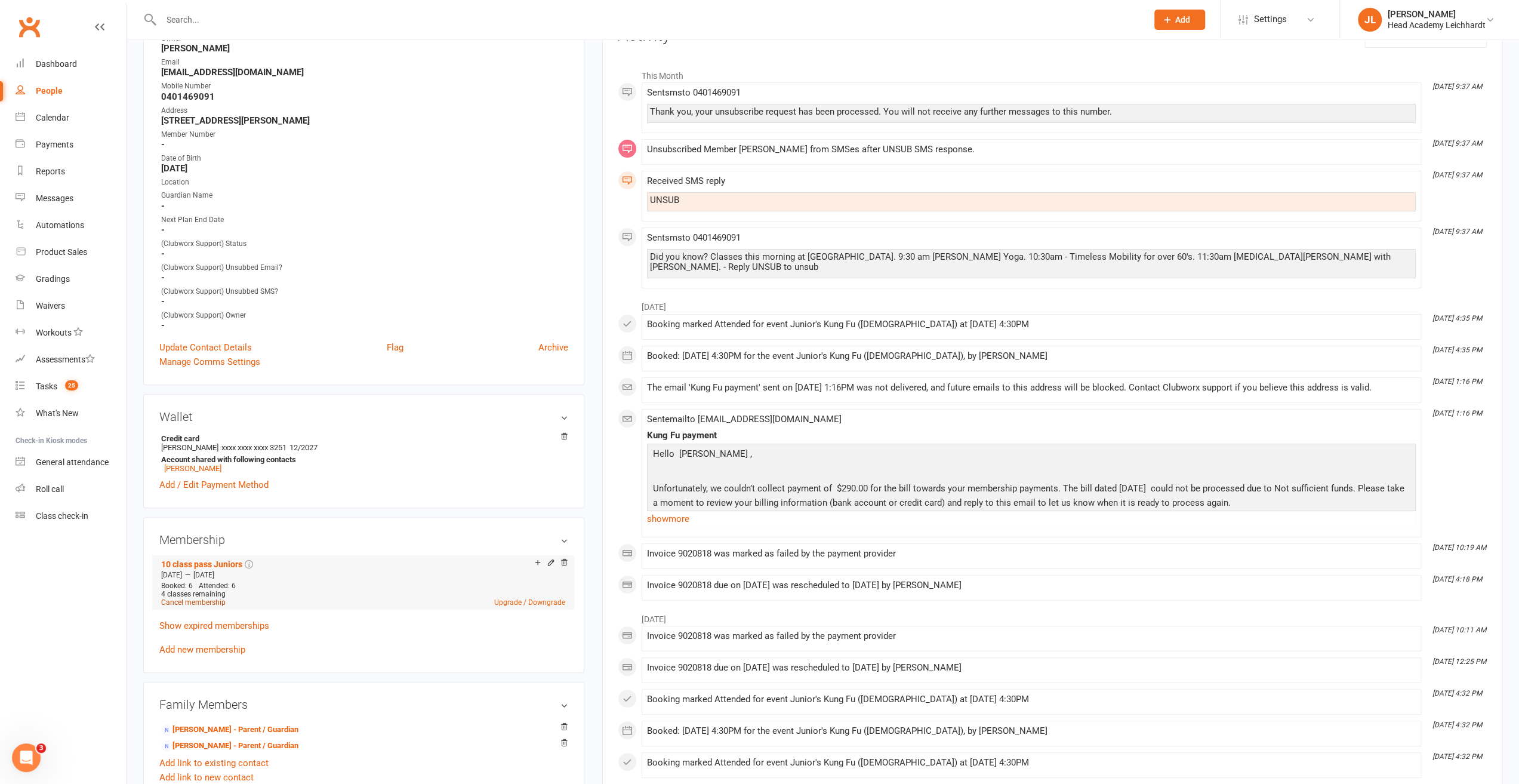
click at [212, 605] on link "Cancel membership" at bounding box center [193, 602] width 64 height 9
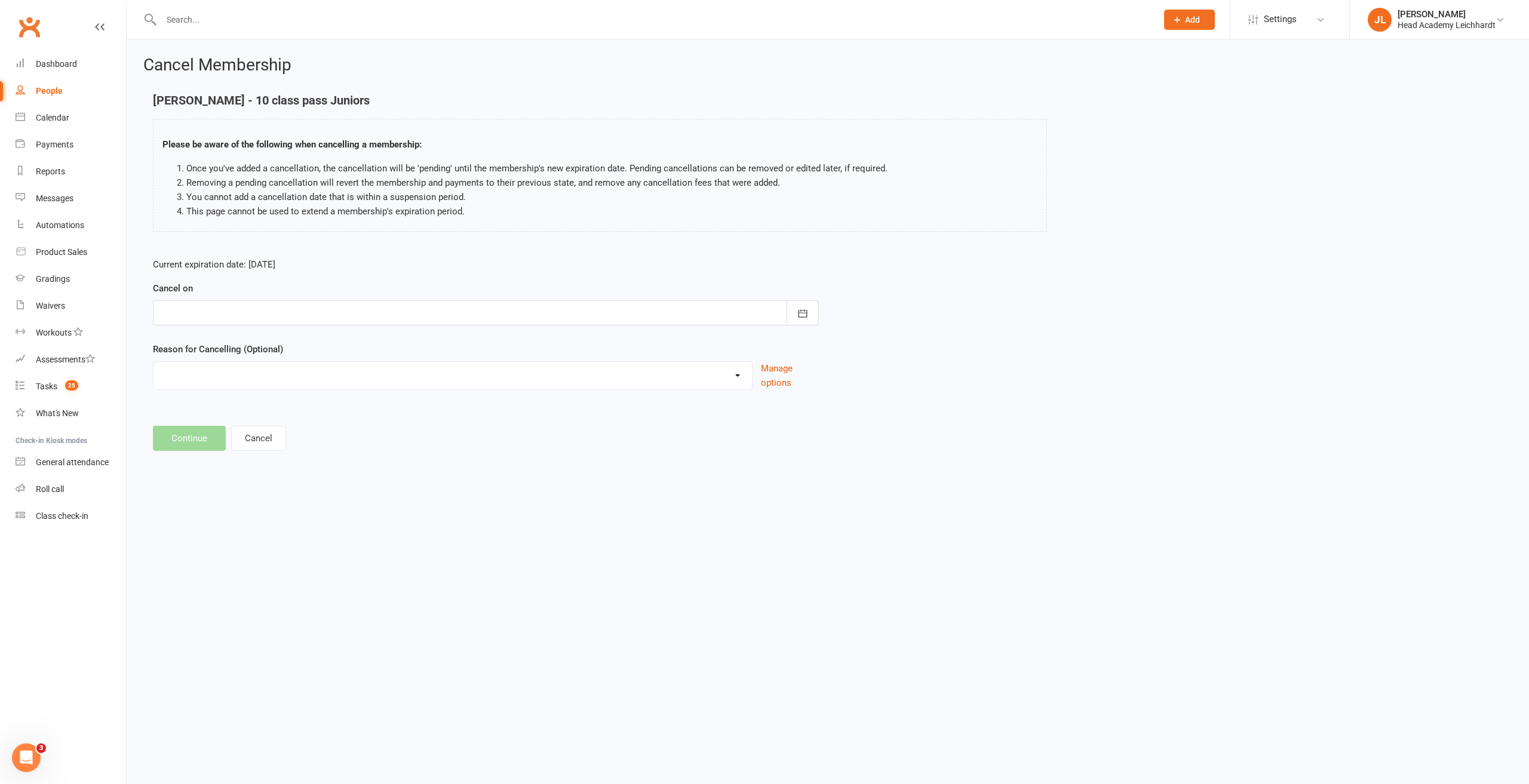
click at [331, 312] on div at bounding box center [486, 312] width 666 height 25
click at [283, 431] on span "13" at bounding box center [280, 433] width 10 height 10
type input "[DATE]"
click at [288, 383] on select "Holiday Injury Membership downgrade Membership upgrade Other reason" at bounding box center [452, 373] width 598 height 24
select select "4"
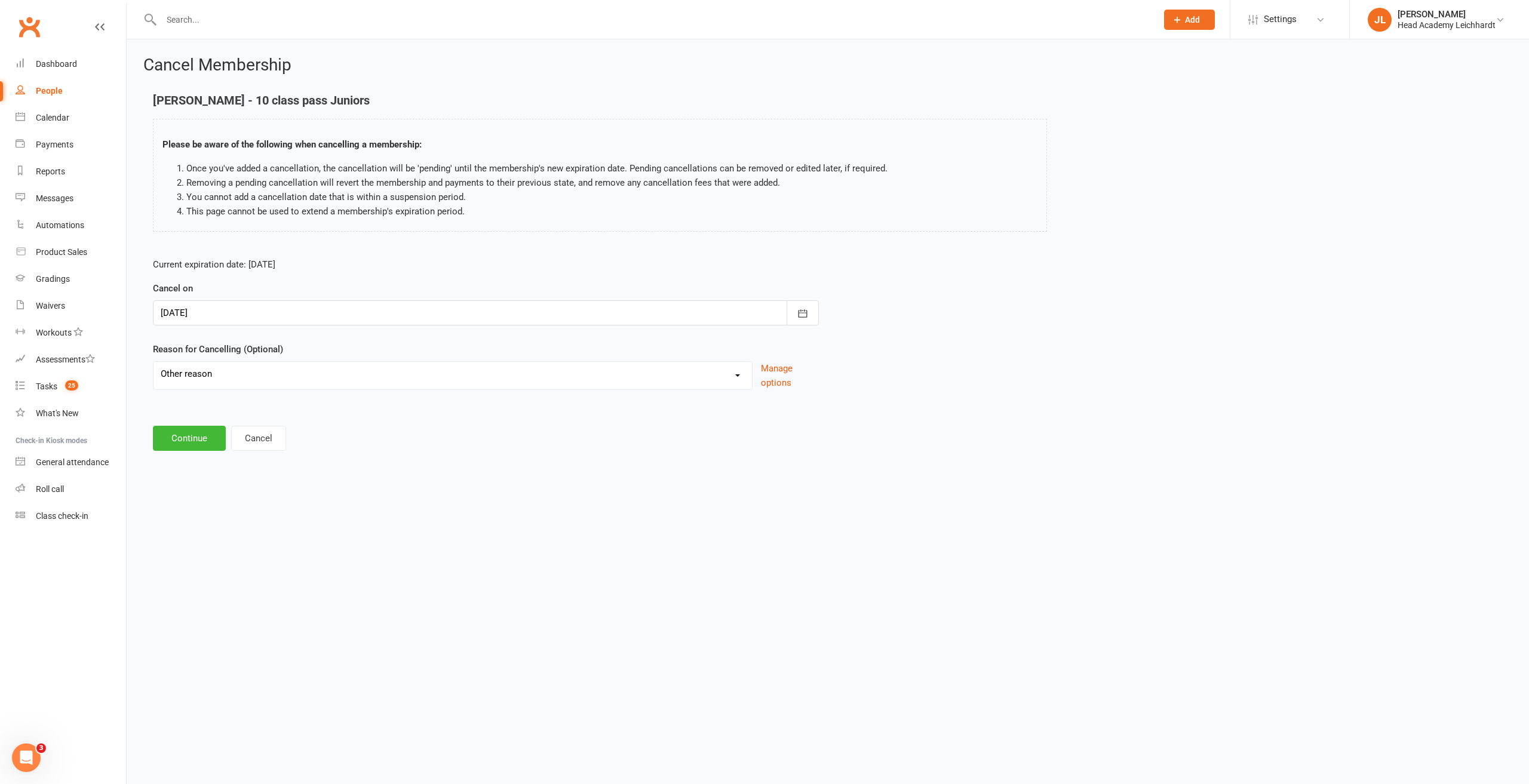
click at [153, 362] on select "Holiday Injury Membership downgrade Membership upgrade Other reason" at bounding box center [452, 373] width 598 height 24
click at [227, 448] on input at bounding box center [486, 438] width 666 height 25
type input "Decided not to continue"
click at [206, 488] on button "Continue" at bounding box center [189, 499] width 73 height 25
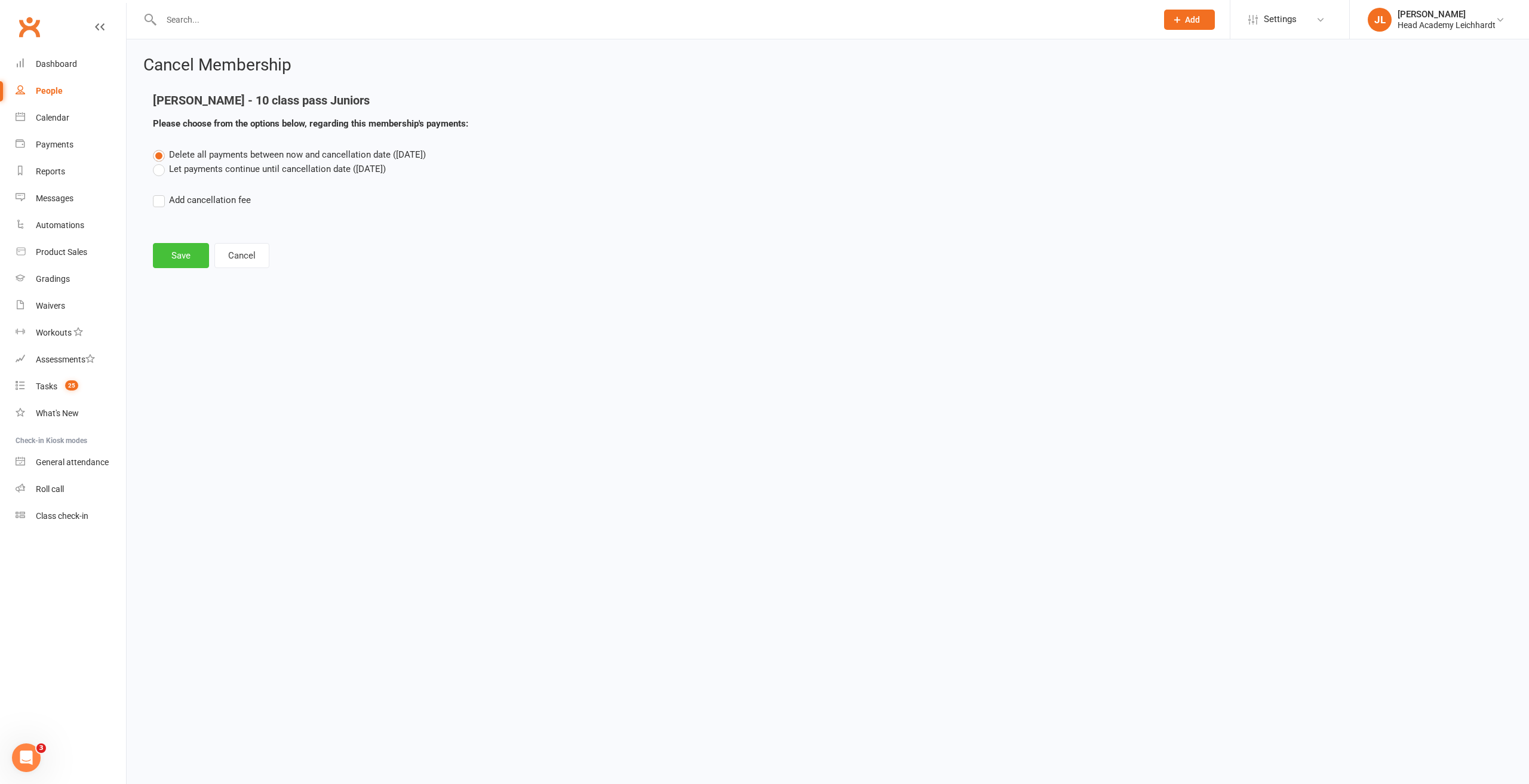
click at [168, 266] on button "Save" at bounding box center [181, 255] width 56 height 25
